Goal: Information Seeking & Learning: Find specific fact

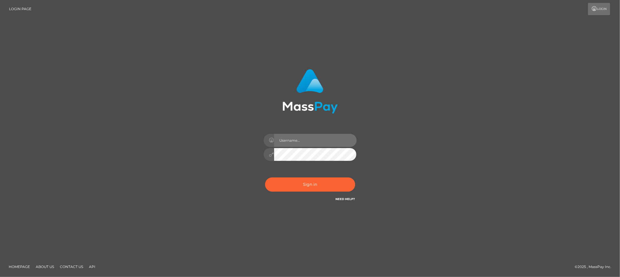
click at [276, 140] on input "text" at bounding box center [315, 140] width 83 height 13
type input "Allyssa"
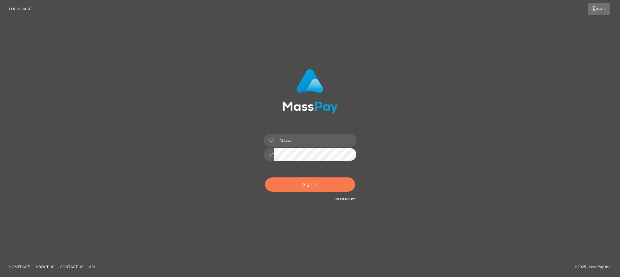
click at [312, 184] on button "Sign in" at bounding box center [310, 185] width 90 height 14
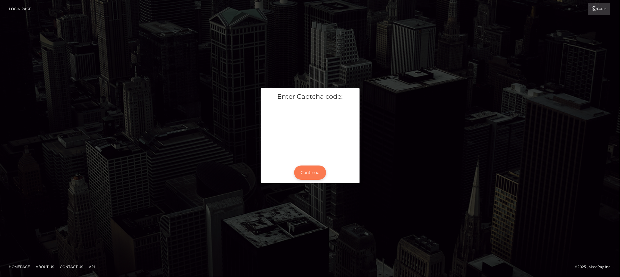
click at [313, 179] on button "Continue" at bounding box center [310, 173] width 32 height 14
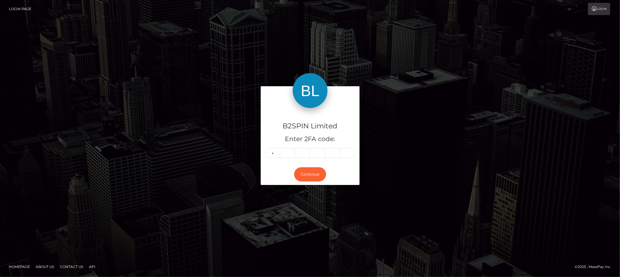
type input "9"
type input "3"
type input "7"
type input "3"
type input "5"
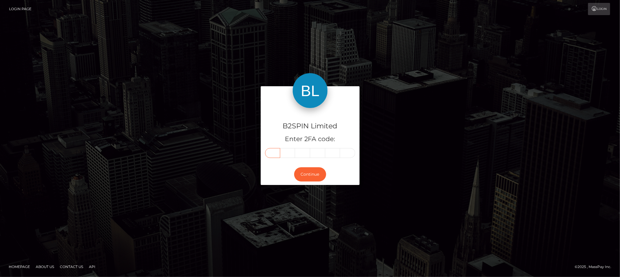
type input "9"
type input "3"
type input "2"
type input "7"
type input "3"
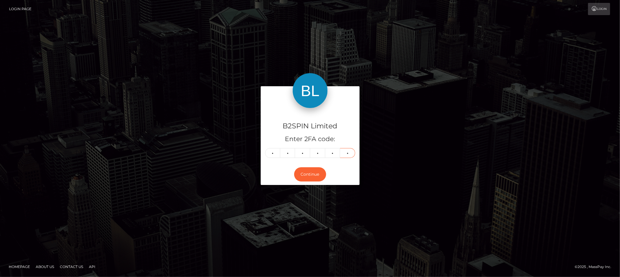
type input "5"
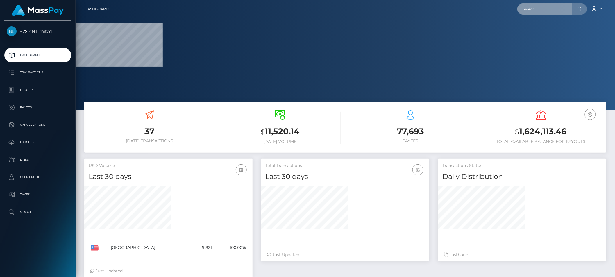
click at [537, 9] on input "text" at bounding box center [545, 8] width 55 height 11
paste input "3265538"
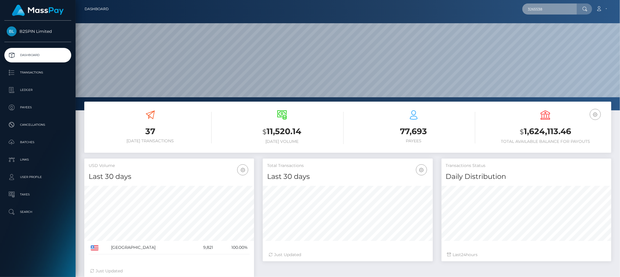
scroll to position [103, 170]
click at [551, 10] on input "3265538" at bounding box center [550, 8] width 55 height 11
paste input "b69ce0d8-4b1d-40e5-949a-9576b0d70edf"
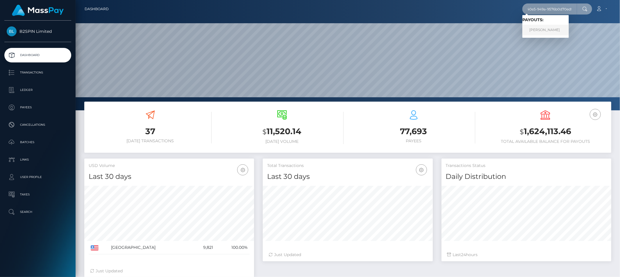
type input "b69ce0d8-4b1d-40e5-949a-9576b0d70edf"
click at [546, 34] on link "[PERSON_NAME]" at bounding box center [546, 30] width 47 height 11
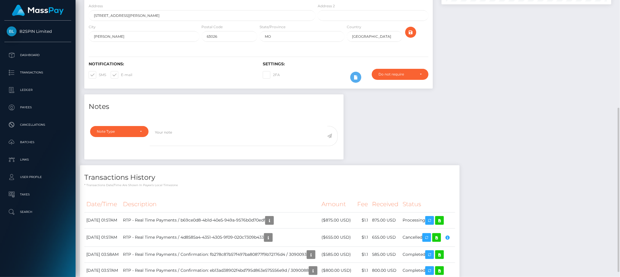
scroll to position [128, 0]
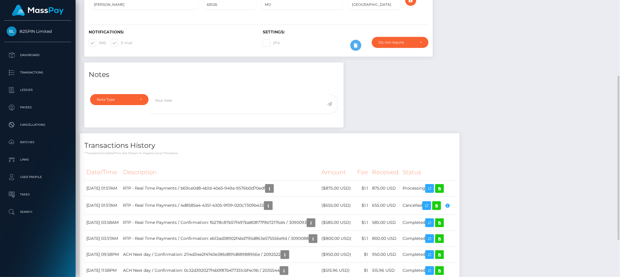
click at [457, 95] on div "Notes Note Type Compliance Clear Compliance General Note Type" at bounding box center [348, 187] width 536 height 249
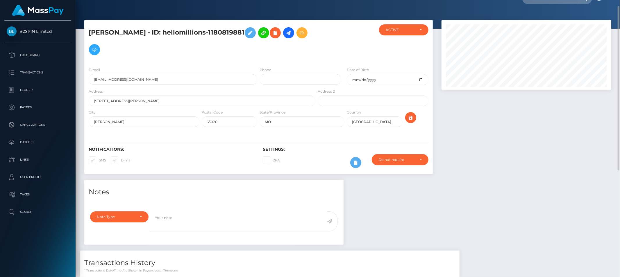
scroll to position [0, 0]
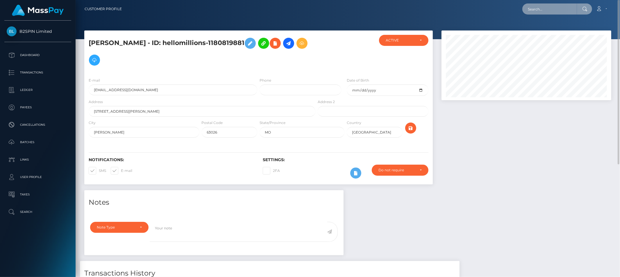
click at [554, 8] on input "text" at bounding box center [550, 8] width 55 height 11
paste input "3265538"
click at [560, 10] on input "3265538" at bounding box center [550, 8] width 55 height 11
paste input "b69ce0d8-4b1d-40e5-949a-9576b0d70edf"
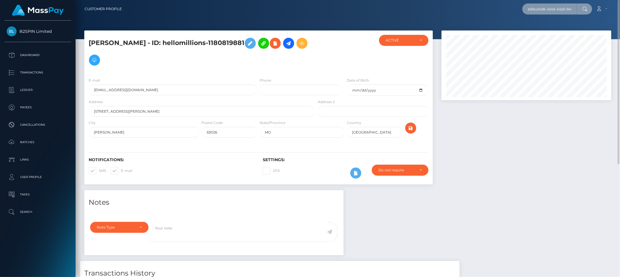
scroll to position [0, 29]
type input "b69ce0d8-4b1d-40e5-949a-9576b0d70edf"
click at [551, 27] on link "[PERSON_NAME]" at bounding box center [546, 30] width 47 height 11
click at [546, 11] on input "text" at bounding box center [550, 8] width 55 height 11
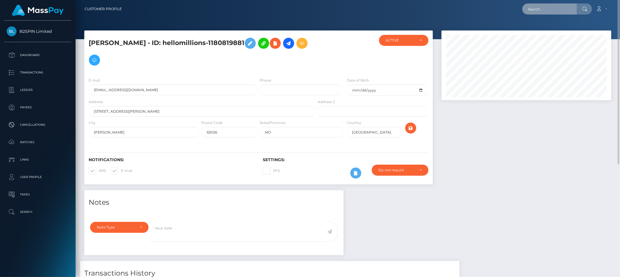
paste input "4d8585a4-4351-4305-9f09-020c7309b433"
type input "4d8585a4-4351-4305-9f09-020c7309b433"
drag, startPoint x: 550, startPoint y: 24, endPoint x: 551, endPoint y: 27, distance: 3.3
click at [551, 27] on link "[PERSON_NAME]" at bounding box center [546, 30] width 47 height 11
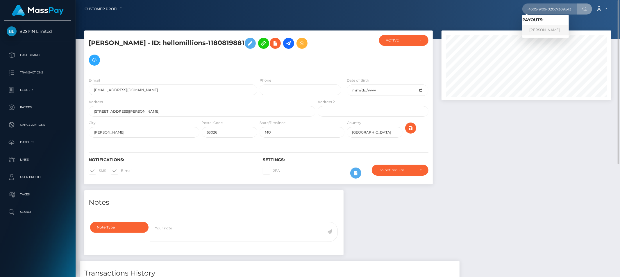
scroll to position [0, 0]
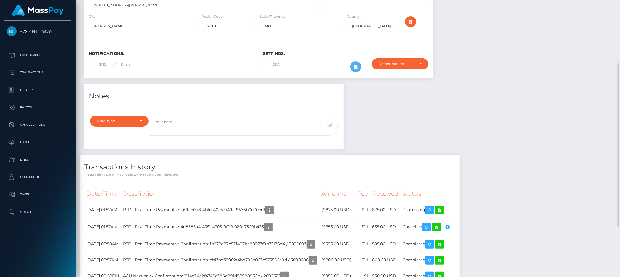
scroll to position [117, 0]
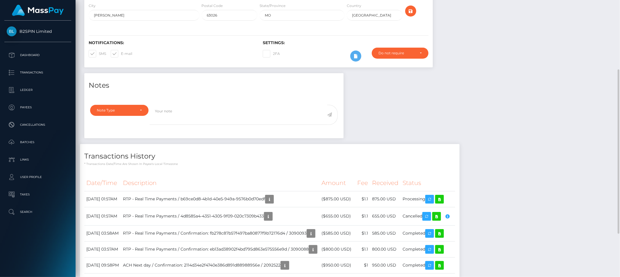
click at [431, 105] on div "Notes Note Type Compliance Clear Compliance General Note Type" at bounding box center [348, 197] width 536 height 249
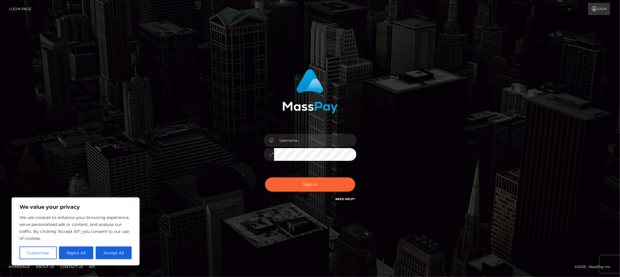
click at [246, 85] on div at bounding box center [310, 89] width 153 height 49
